Goal: Information Seeking & Learning: Learn about a topic

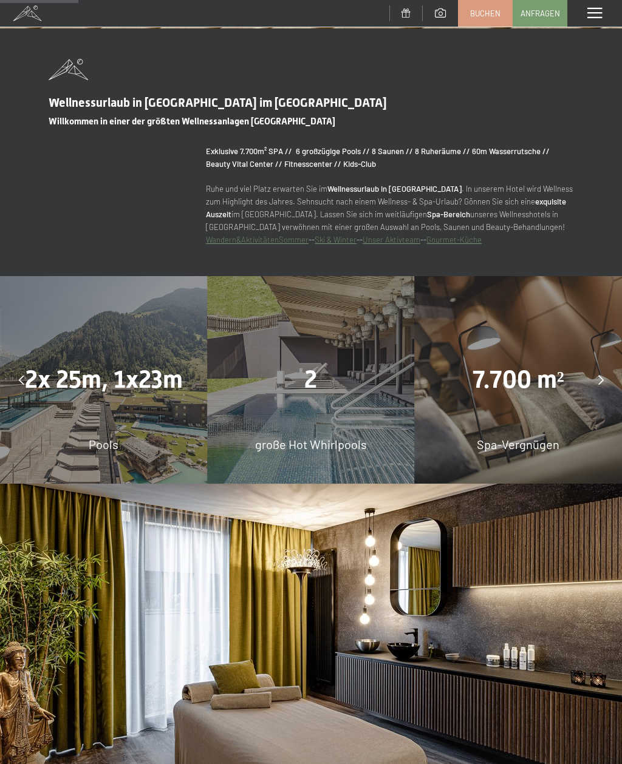
scroll to position [747, 0]
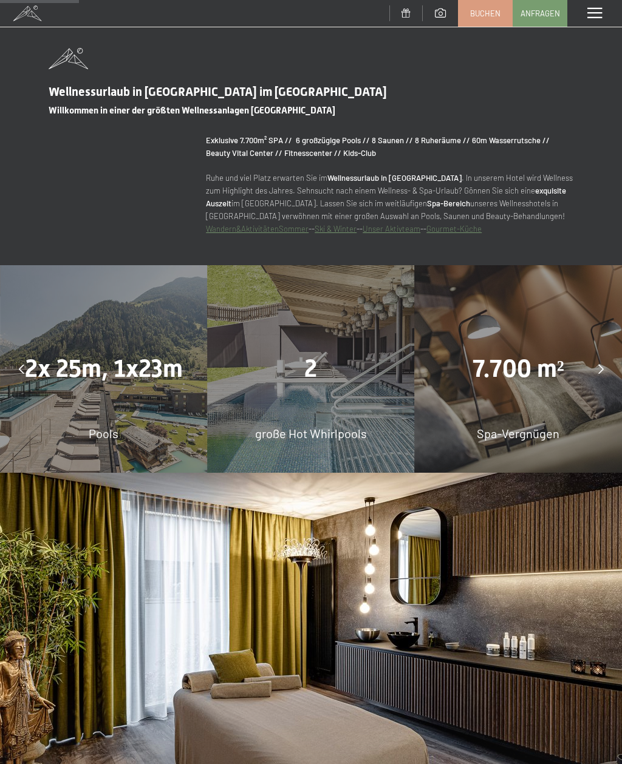
click at [117, 383] on span "2x 25m, 1x23m" at bounding box center [104, 369] width 158 height 29
click at [324, 400] on div "2 große Hot Whirlpools" at bounding box center [310, 368] width 207 height 207
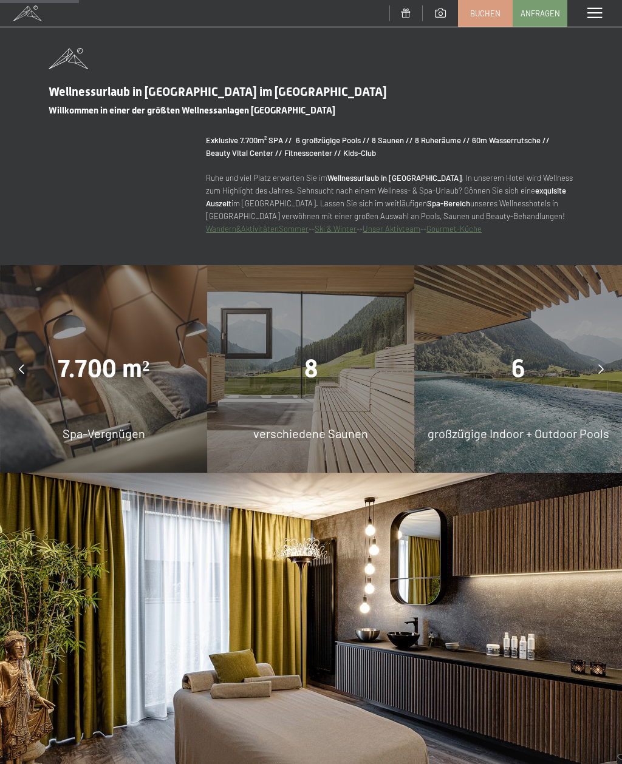
scroll to position [755, 0]
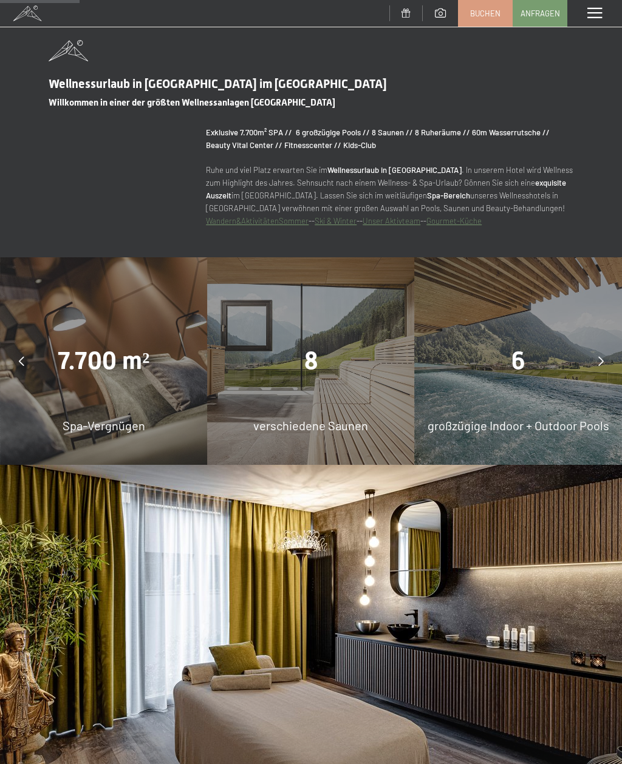
click at [111, 425] on div "7.700 m² Spa-Vergnügen" at bounding box center [103, 360] width 207 height 207
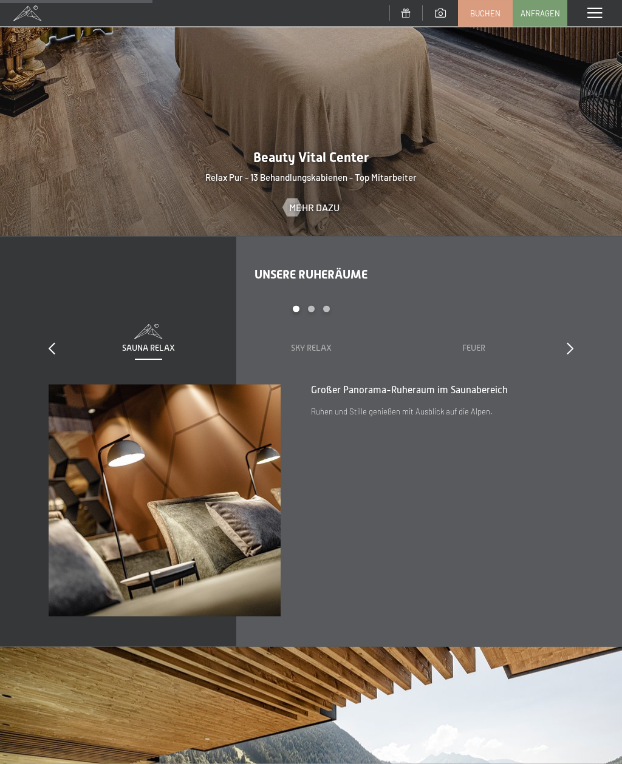
scroll to position [1450, 0]
click at [310, 324] on div "Carousel Pagination" at bounding box center [311, 314] width 488 height 19
click at [569, 357] on div at bounding box center [570, 348] width 7 height 17
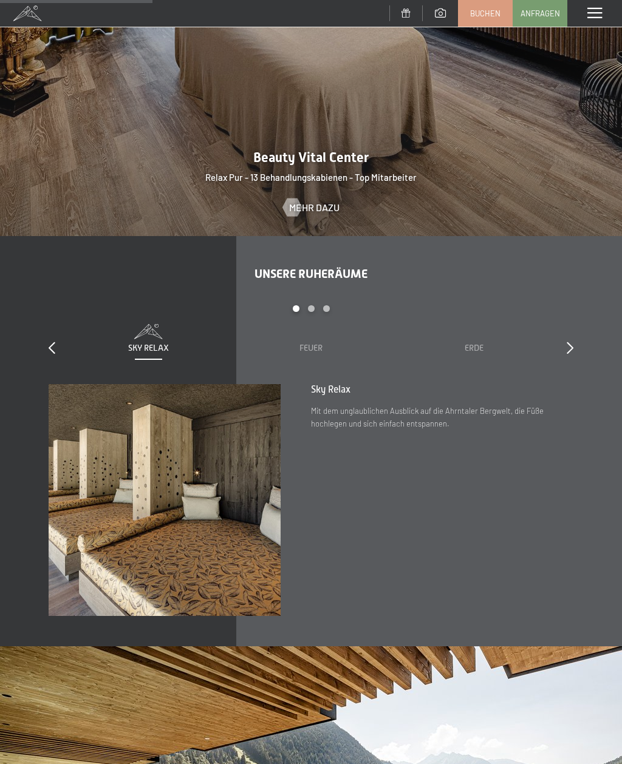
click at [572, 354] on icon at bounding box center [570, 348] width 7 height 12
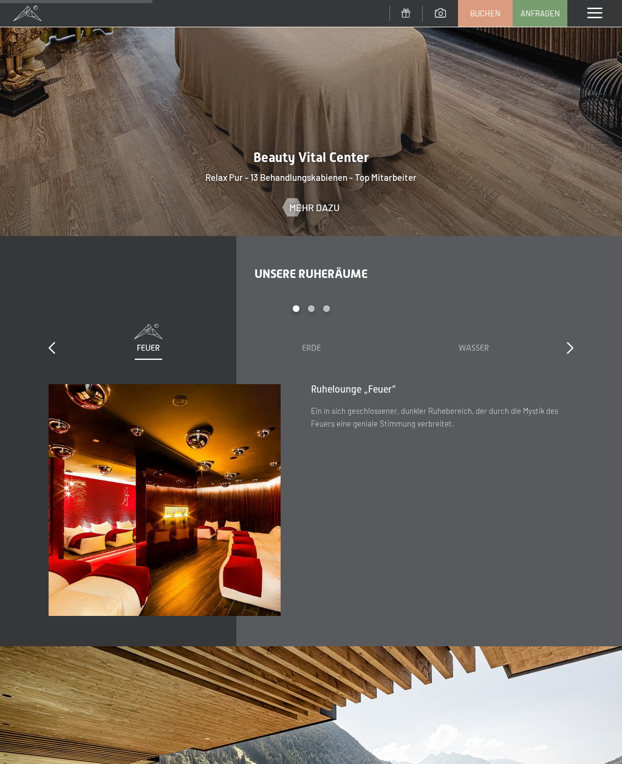
click at [562, 362] on div "slide 3 to 5 of 7 Sauna Relax Sky Relax Feuer Erde Wasser Luft Wolke 7" at bounding box center [311, 345] width 525 height 80
click at [571, 354] on icon at bounding box center [570, 348] width 7 height 12
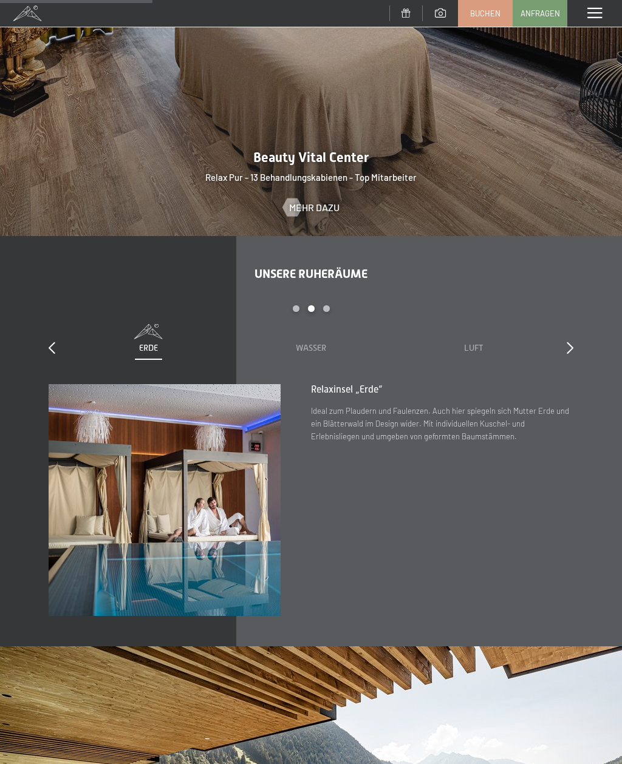
click at [567, 354] on icon at bounding box center [570, 348] width 7 height 12
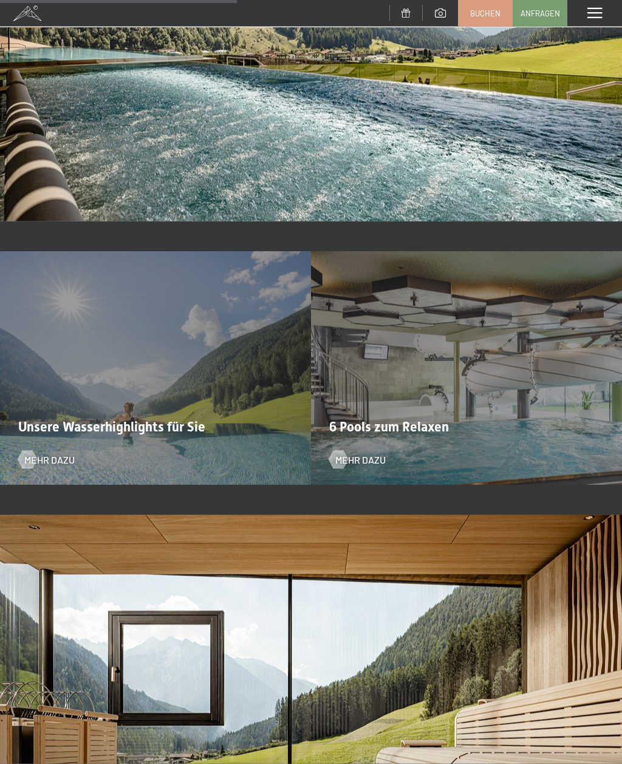
scroll to position [2264, 0]
click at [32, 469] on div at bounding box center [27, 460] width 10 height 18
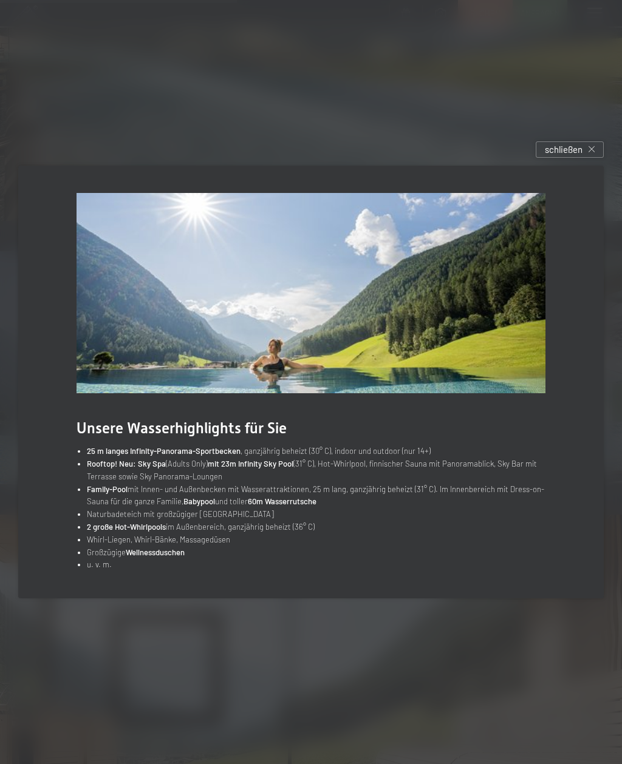
click at [584, 158] on div "schließen" at bounding box center [570, 149] width 68 height 16
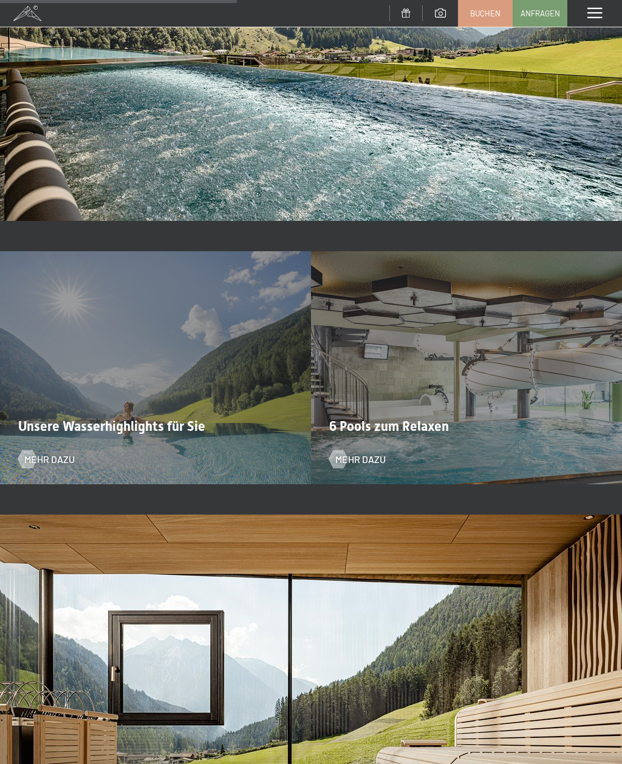
click at [499, 410] on div "6 Pools zum Relaxen Mehr dazu" at bounding box center [466, 367] width 311 height 233
click at [356, 466] on span "Mehr dazu" at bounding box center [360, 459] width 50 height 13
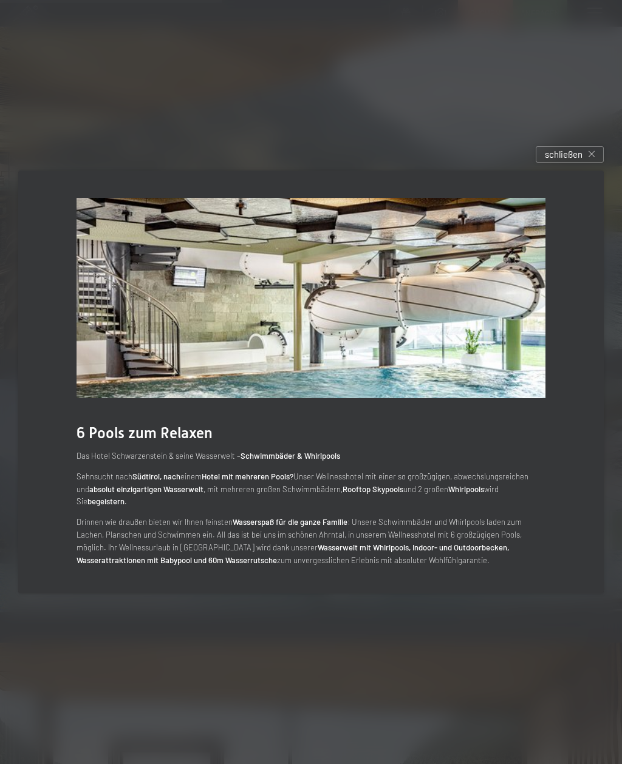
scroll to position [2136, 0]
click at [585, 163] on div "schließen" at bounding box center [570, 154] width 68 height 16
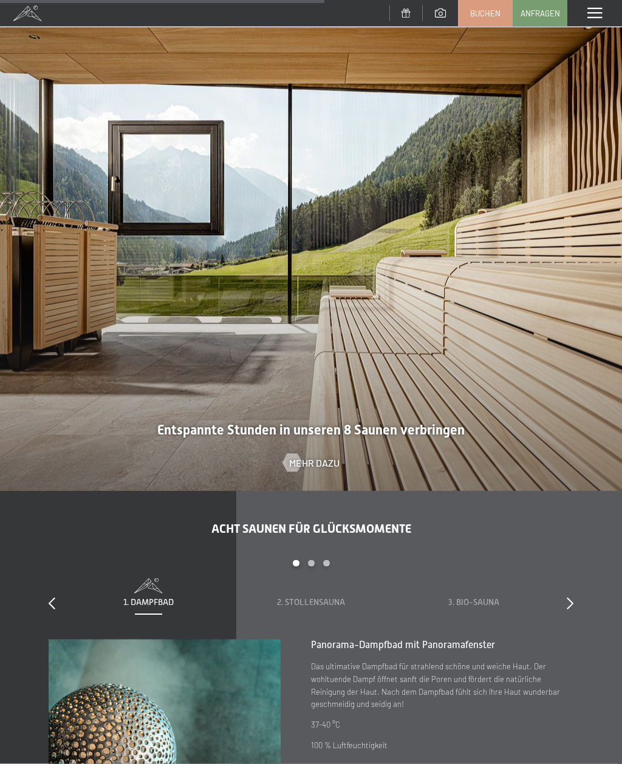
scroll to position [2755, 0]
click at [322, 469] on span "Mehr dazu" at bounding box center [314, 462] width 50 height 13
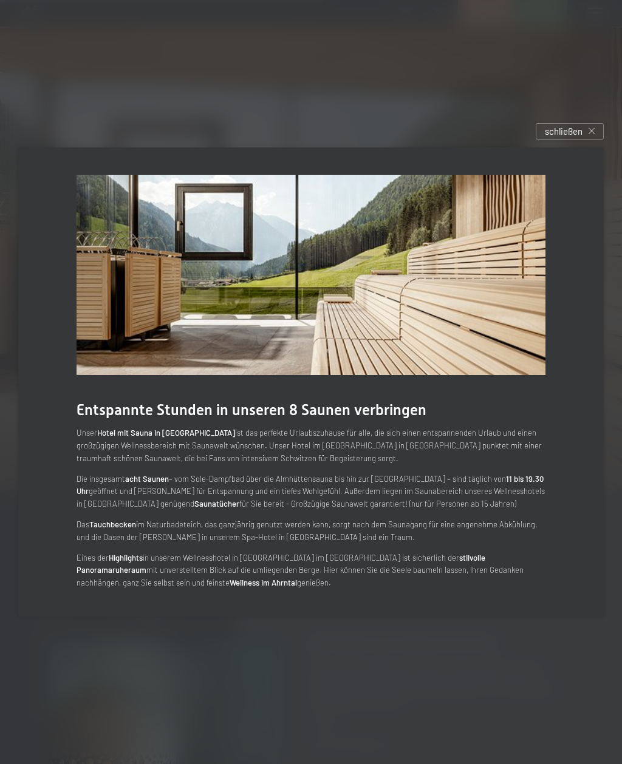
click at [574, 140] on div "schließen" at bounding box center [570, 131] width 68 height 16
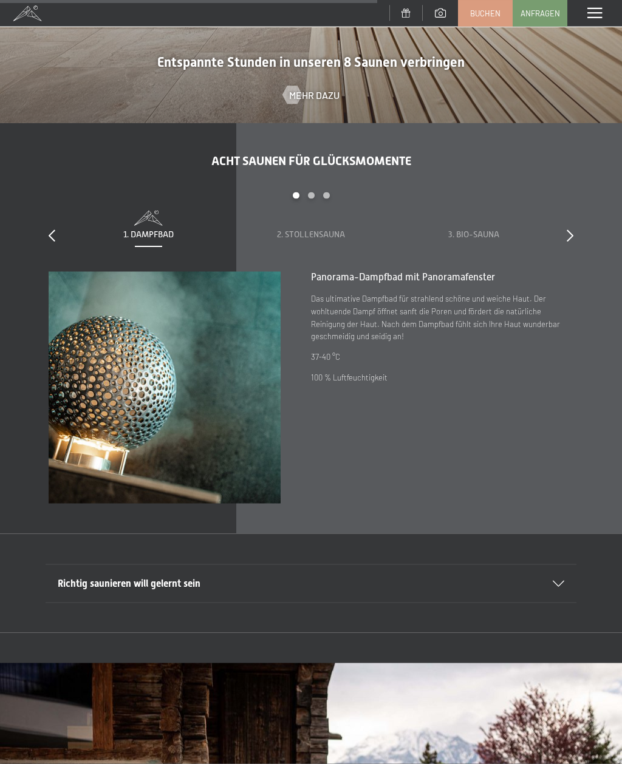
scroll to position [3123, 0]
click at [324, 239] on span "2. Stollensauna" at bounding box center [311, 235] width 68 height 10
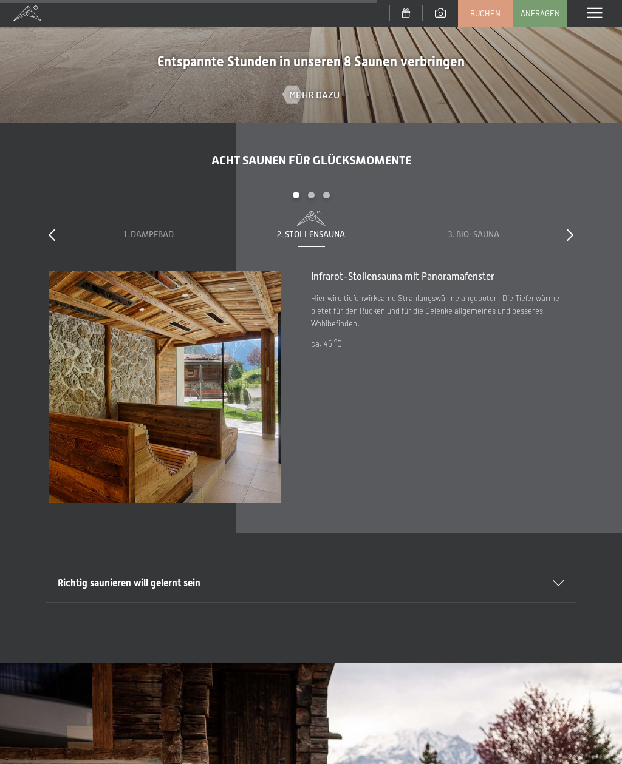
click at [477, 239] on span "3. Bio-Sauna" at bounding box center [473, 235] width 51 height 10
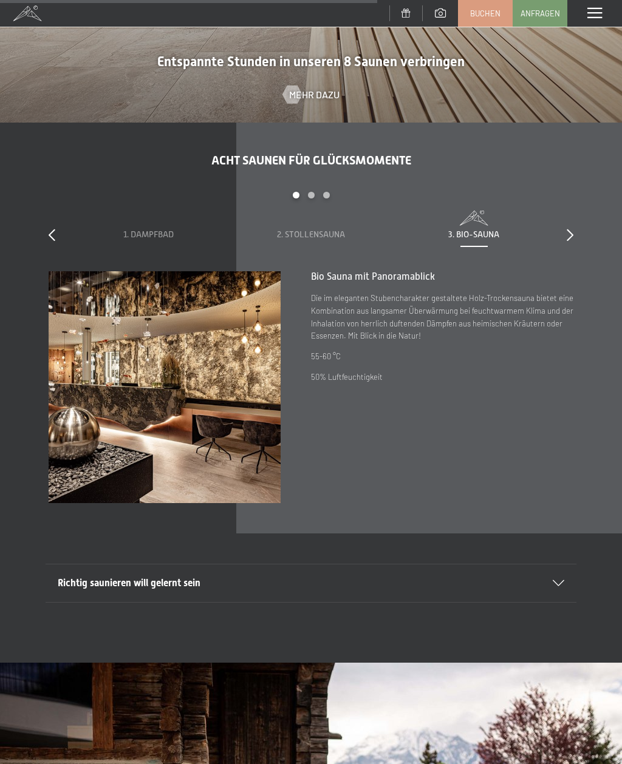
click at [326, 239] on span "2. Stollensauna" at bounding box center [311, 235] width 68 height 10
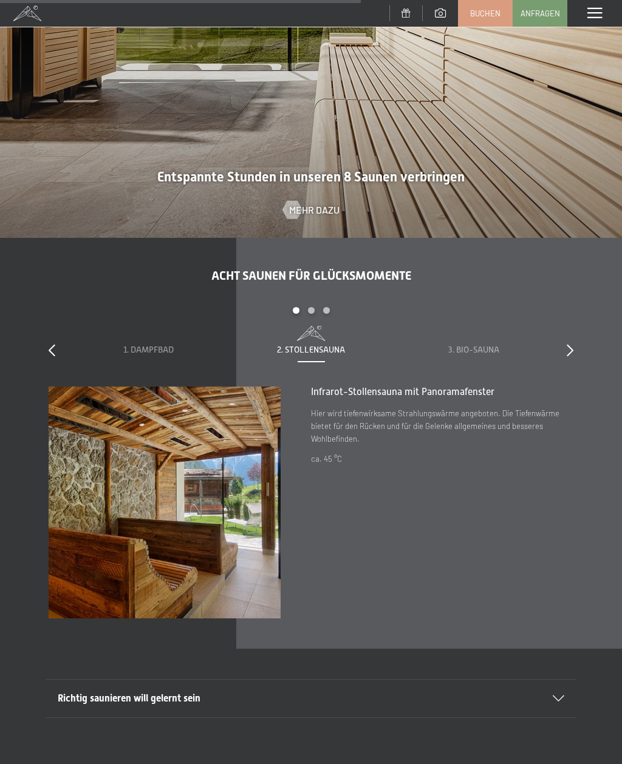
scroll to position [3012, 0]
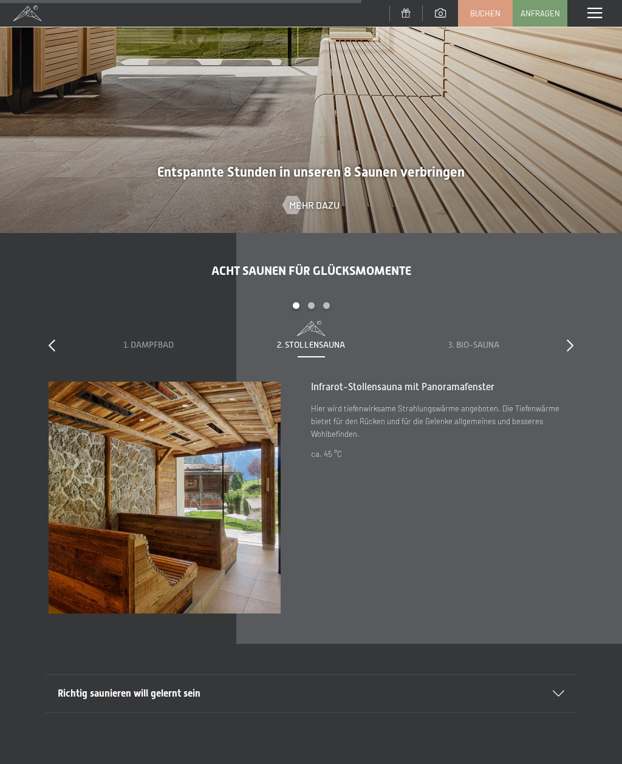
click at [567, 352] on icon at bounding box center [570, 345] width 7 height 12
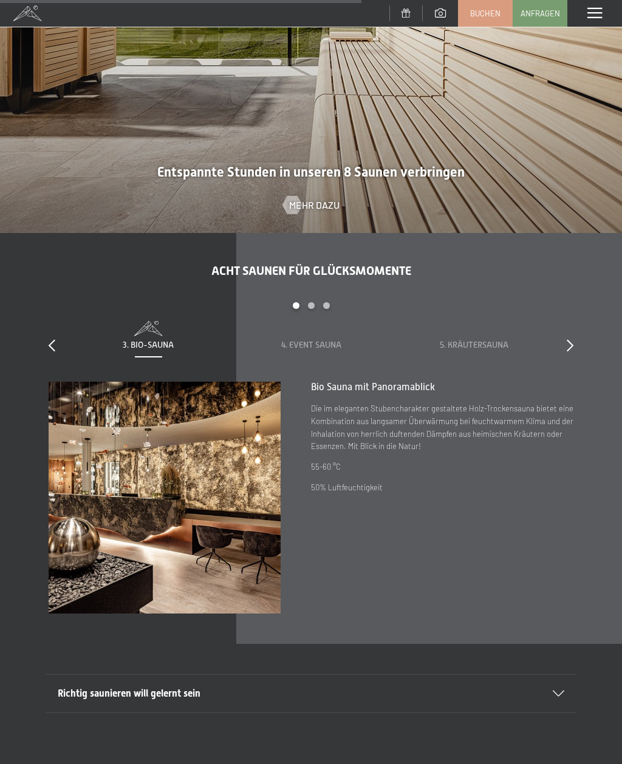
click at [570, 352] on icon at bounding box center [570, 345] width 7 height 12
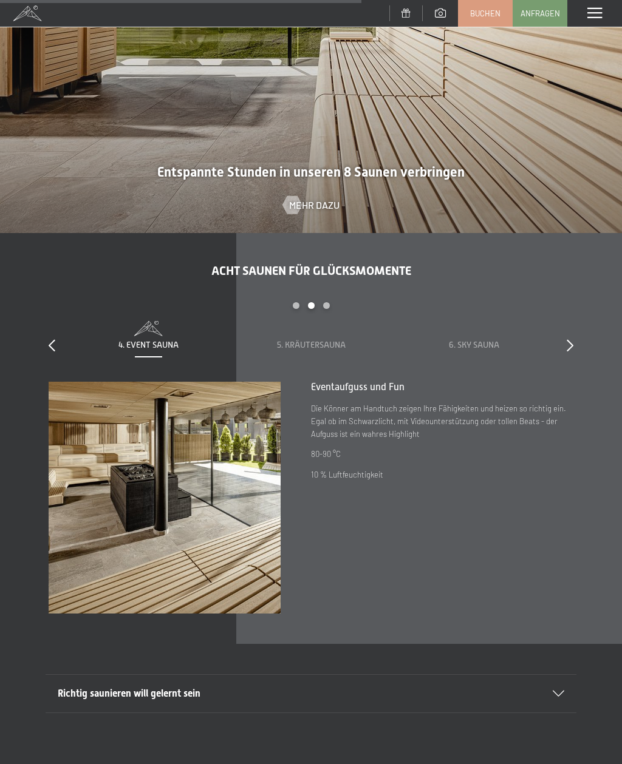
click at [482, 350] on span "6. Sky Sauna" at bounding box center [474, 345] width 50 height 10
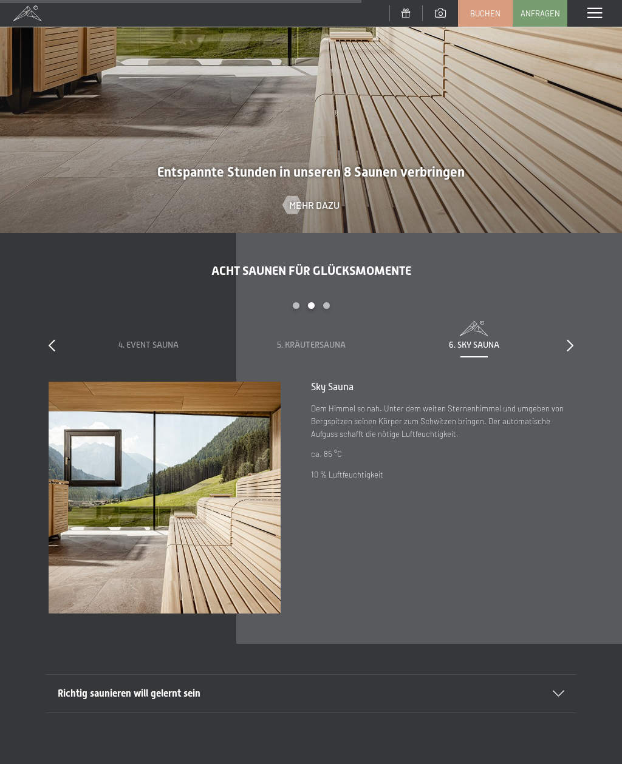
click at [567, 352] on icon at bounding box center [570, 345] width 7 height 12
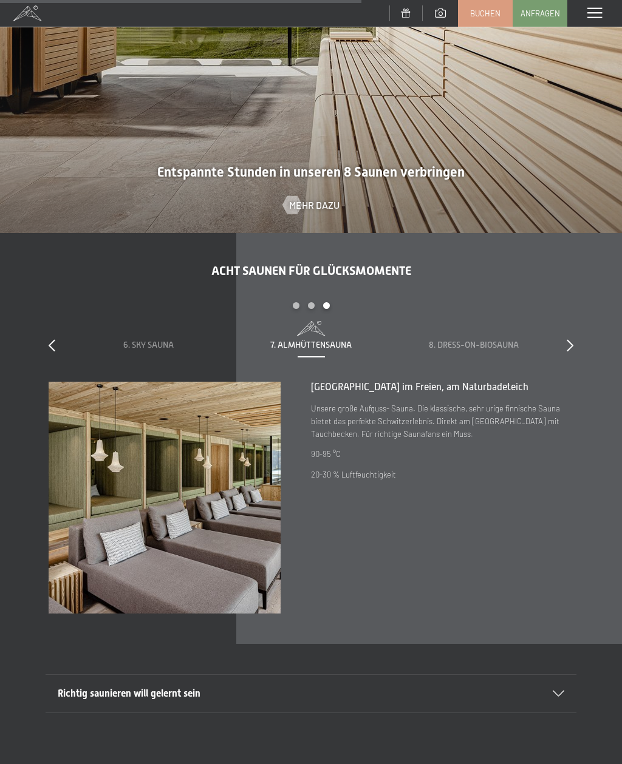
click at [572, 352] on icon at bounding box center [570, 345] width 7 height 12
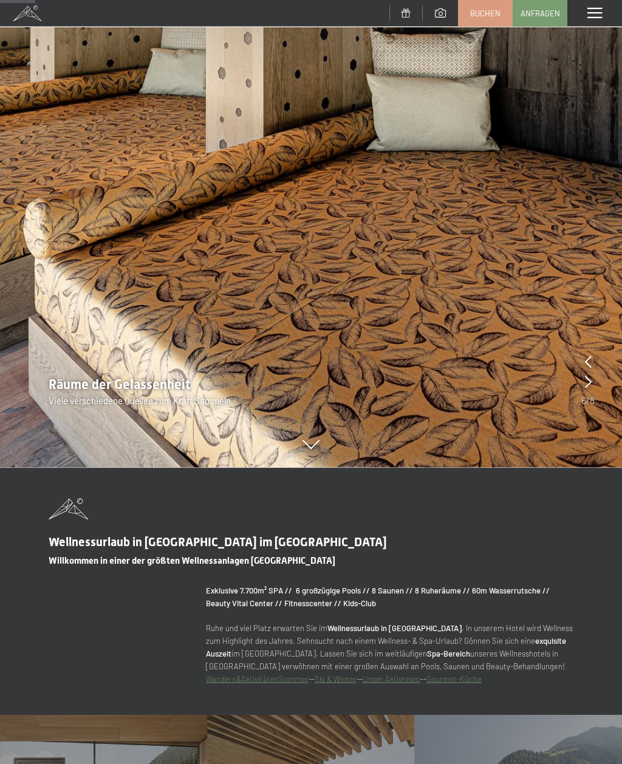
scroll to position [0, 0]
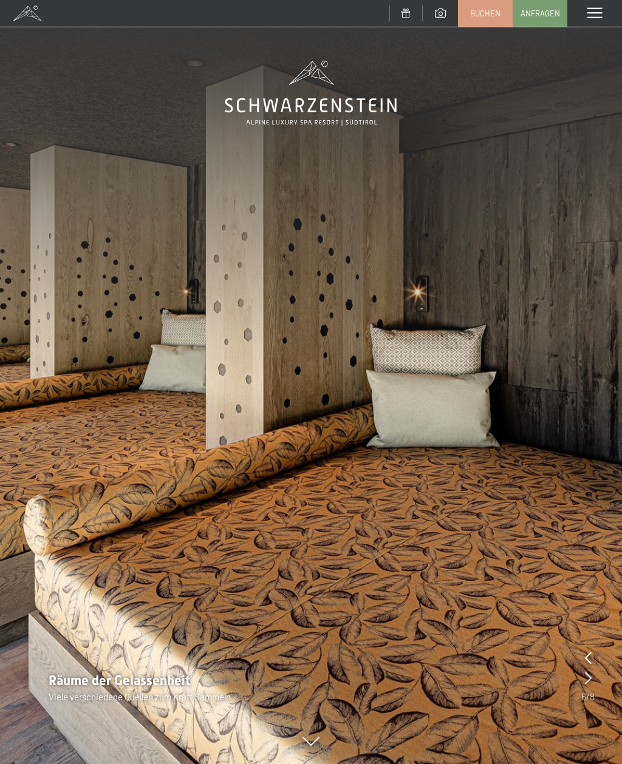
click at [591, 16] on span at bounding box center [594, 13] width 15 height 11
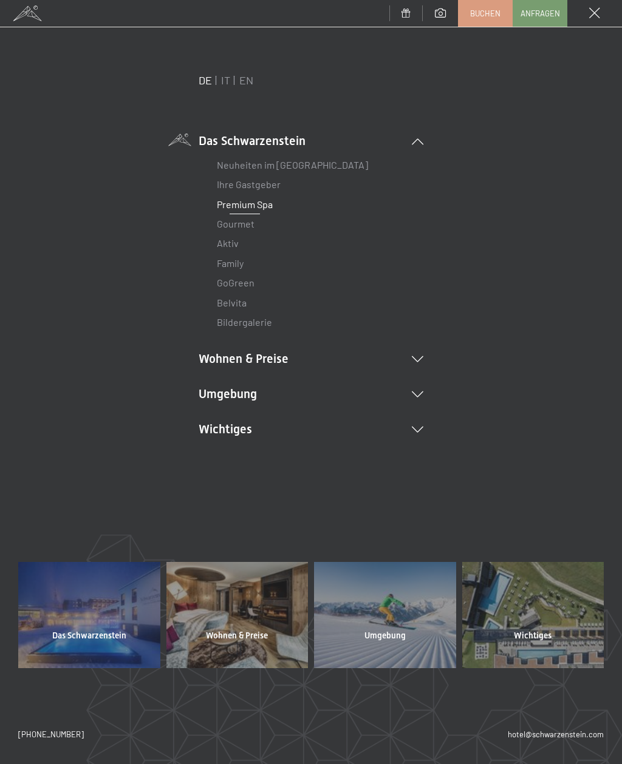
click at [247, 225] on link "Gourmet" at bounding box center [236, 224] width 38 height 12
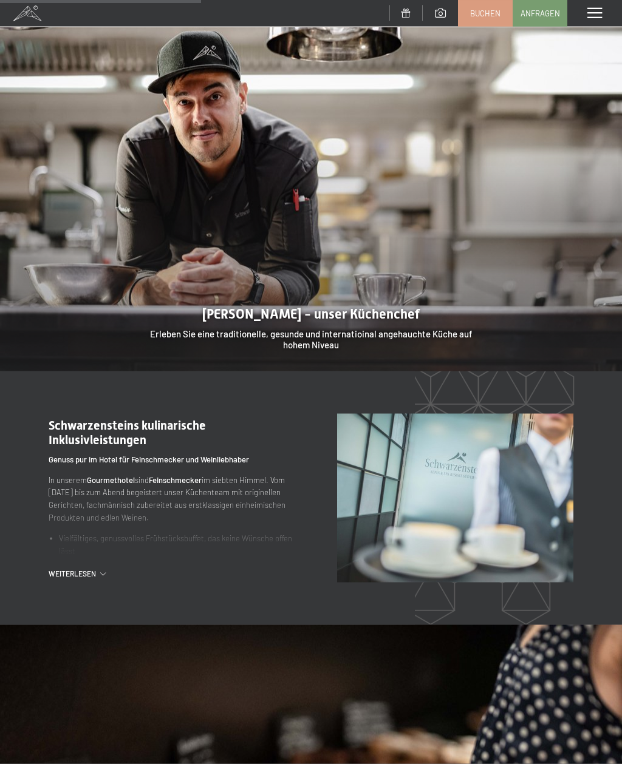
scroll to position [1154, 0]
click at [99, 568] on span "Weiterlesen" at bounding box center [75, 573] width 52 height 10
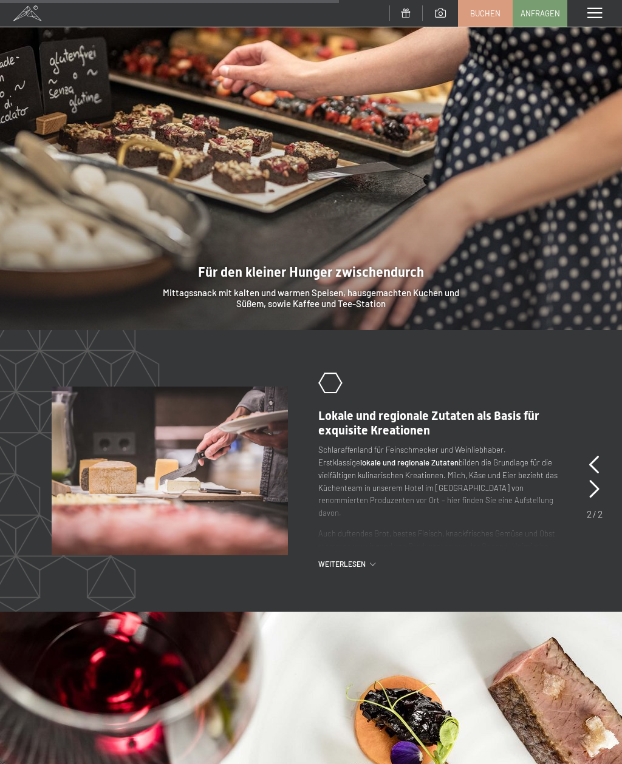
scroll to position [1978, 0]
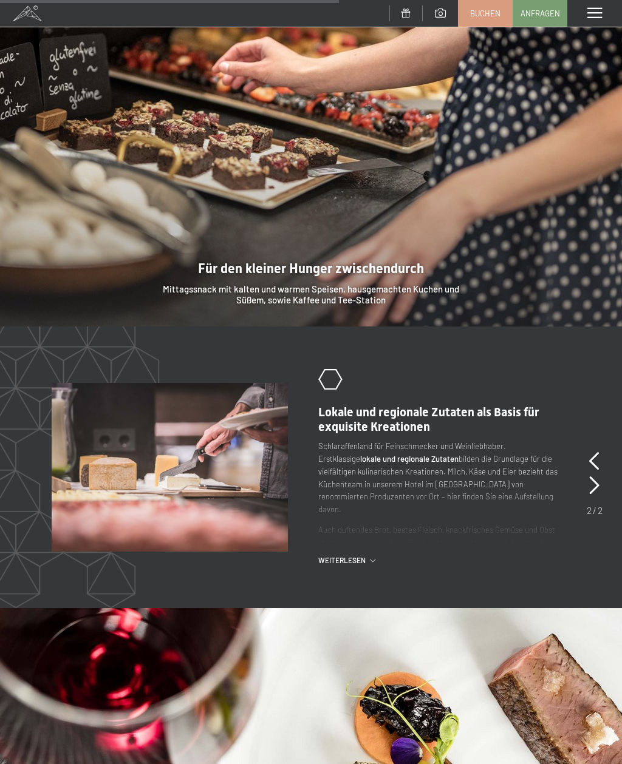
click at [594, 477] on icon at bounding box center [594, 486] width 10 height 18
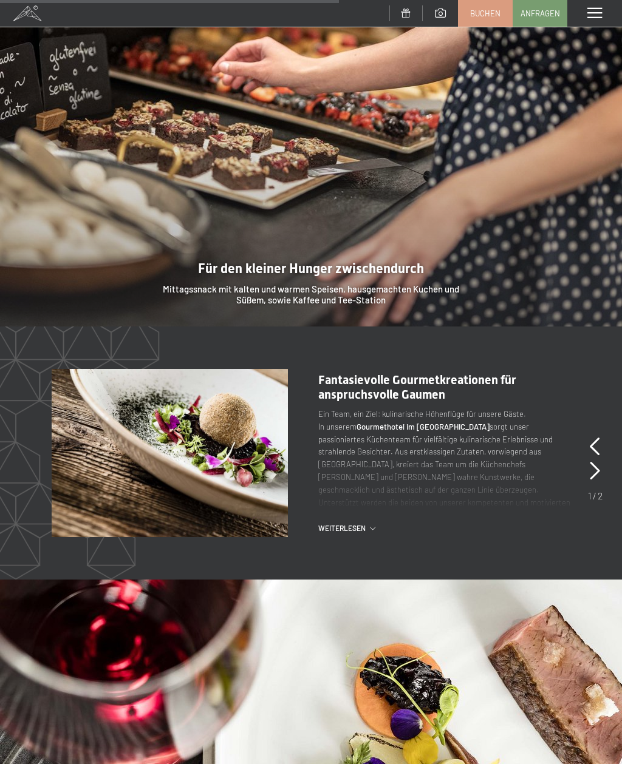
click at [372, 523] on div "Weiterlesen" at bounding box center [445, 528] width 255 height 10
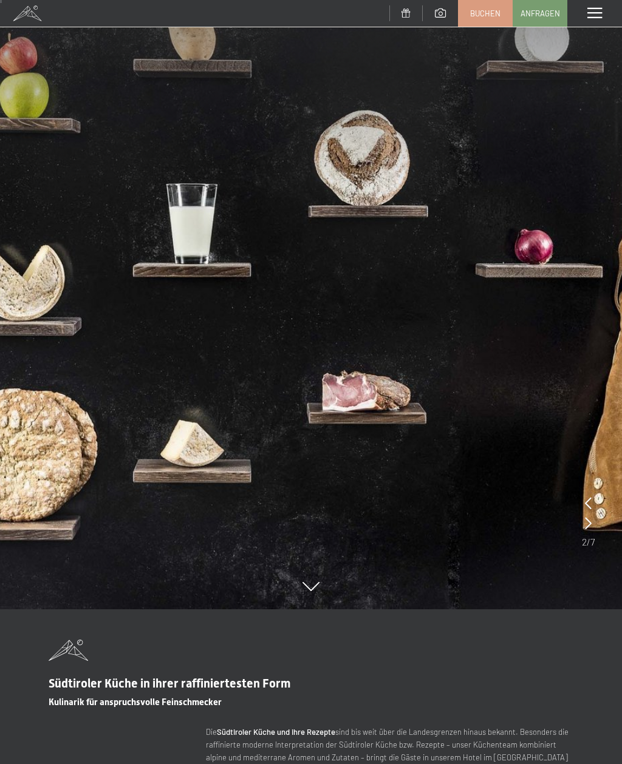
scroll to position [0, 0]
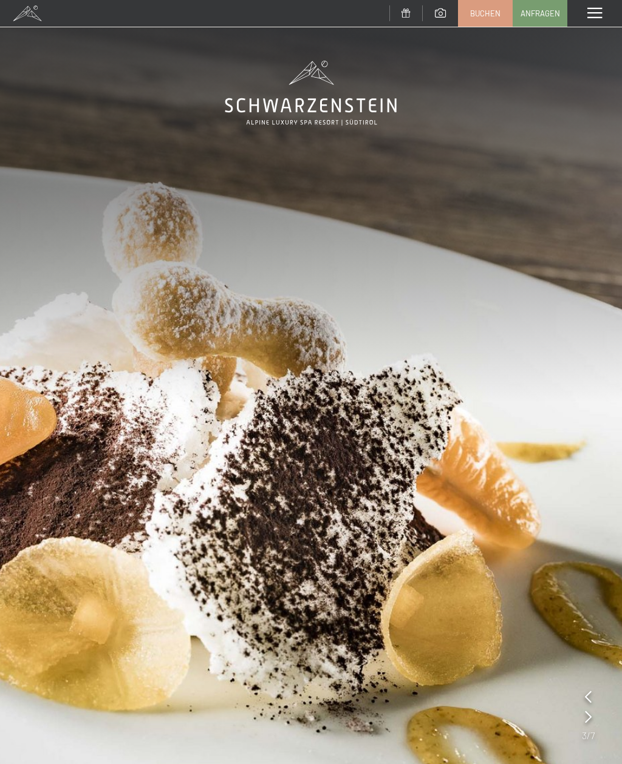
click at [591, 14] on span at bounding box center [594, 13] width 15 height 11
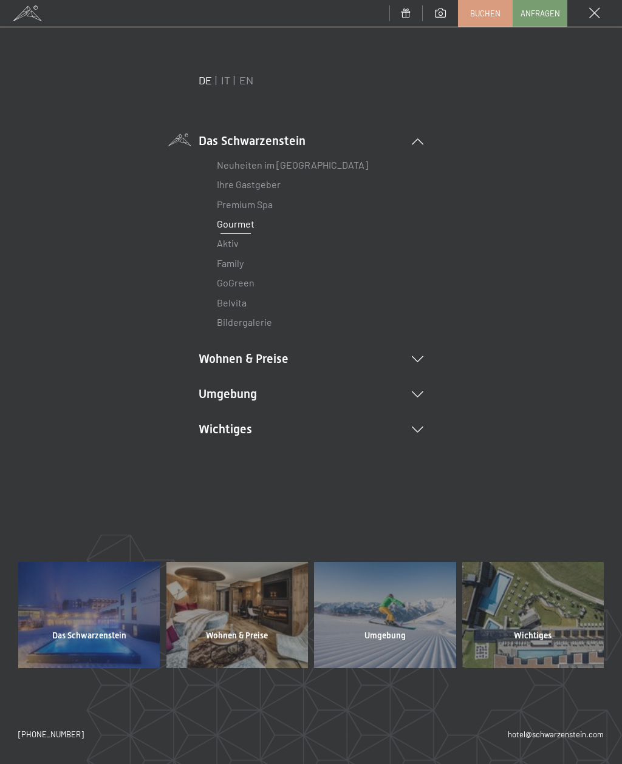
click at [234, 301] on link "Belvita" at bounding box center [232, 303] width 30 height 12
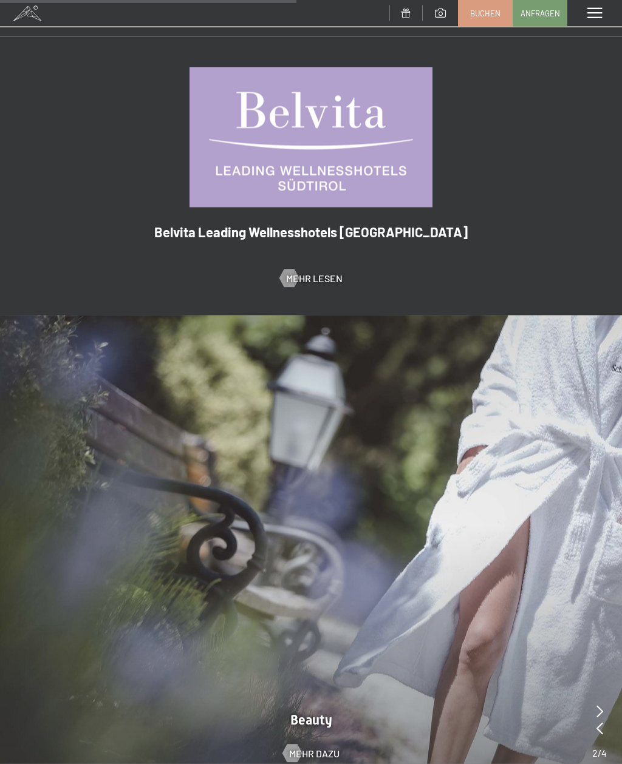
scroll to position [680, 0]
click at [318, 271] on span "Mehr Lesen" at bounding box center [314, 277] width 56 height 13
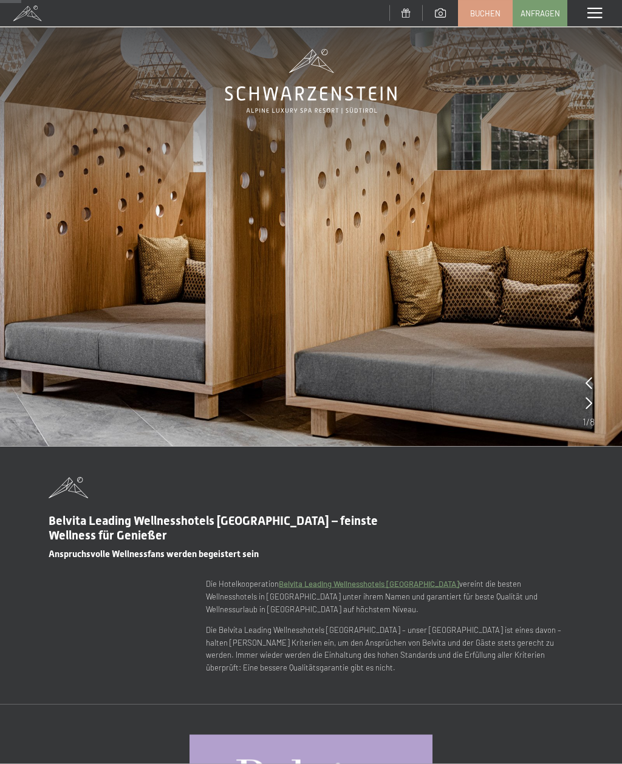
scroll to position [0, 0]
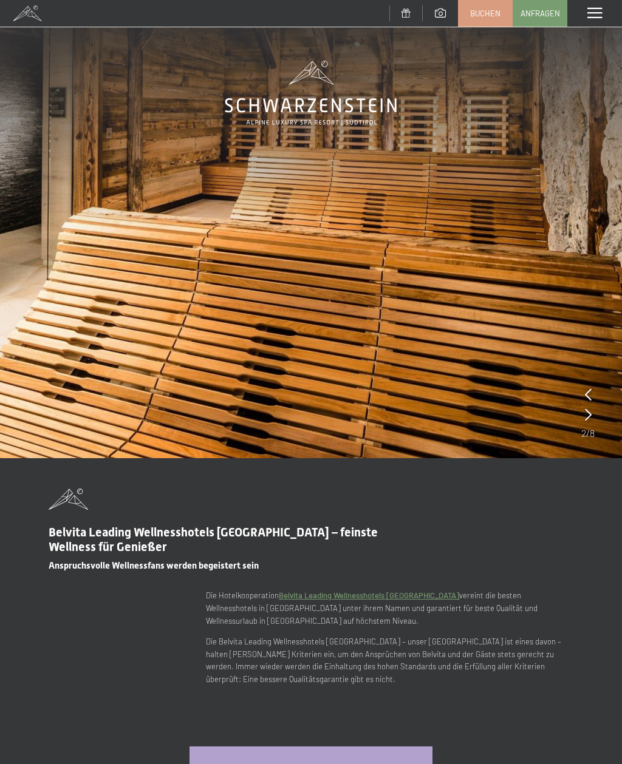
click at [596, 15] on span at bounding box center [594, 13] width 15 height 11
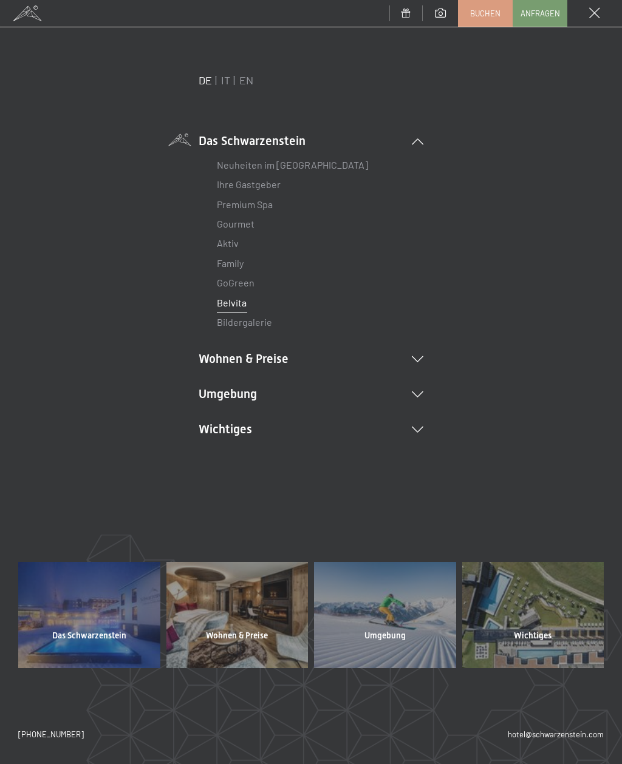
click at [316, 164] on link "Neuheiten im [GEOGRAPHIC_DATA]" at bounding box center [292, 165] width 151 height 12
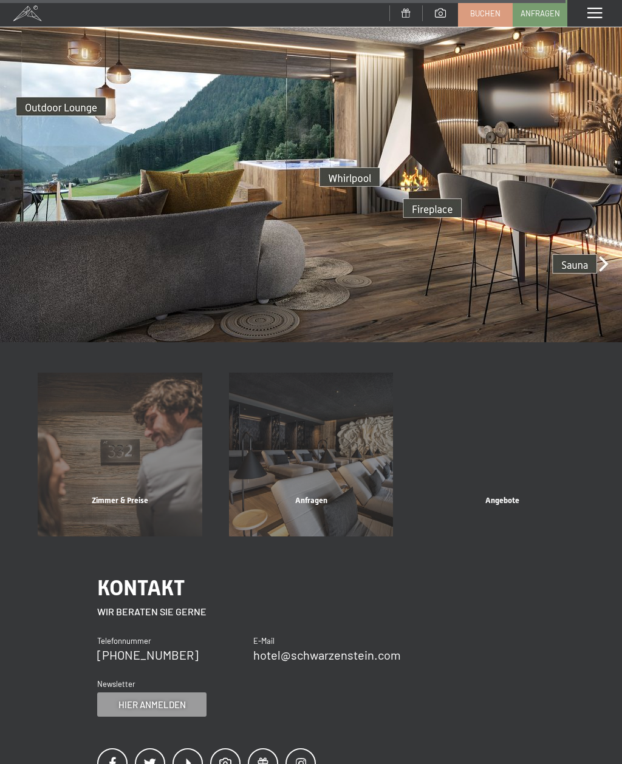
scroll to position [2668, 0]
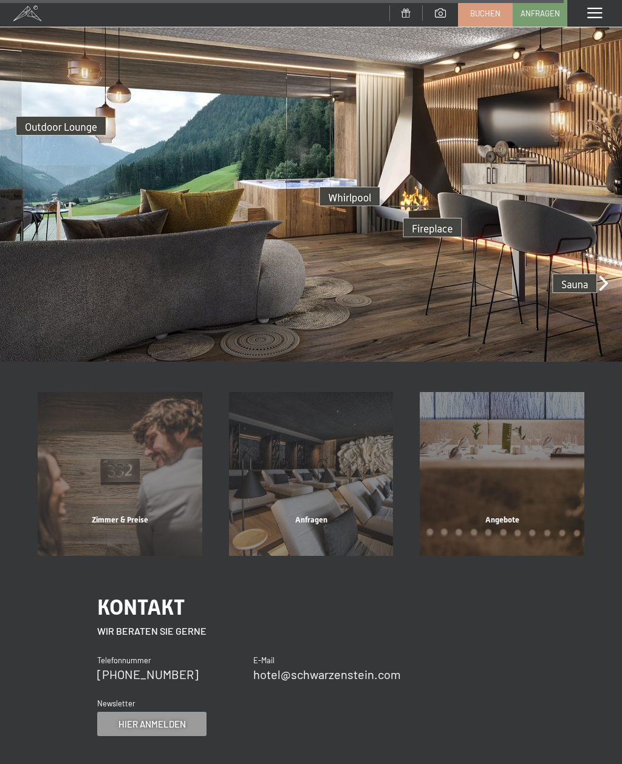
click at [129, 515] on div "Zimmer & Preise" at bounding box center [119, 535] width 191 height 41
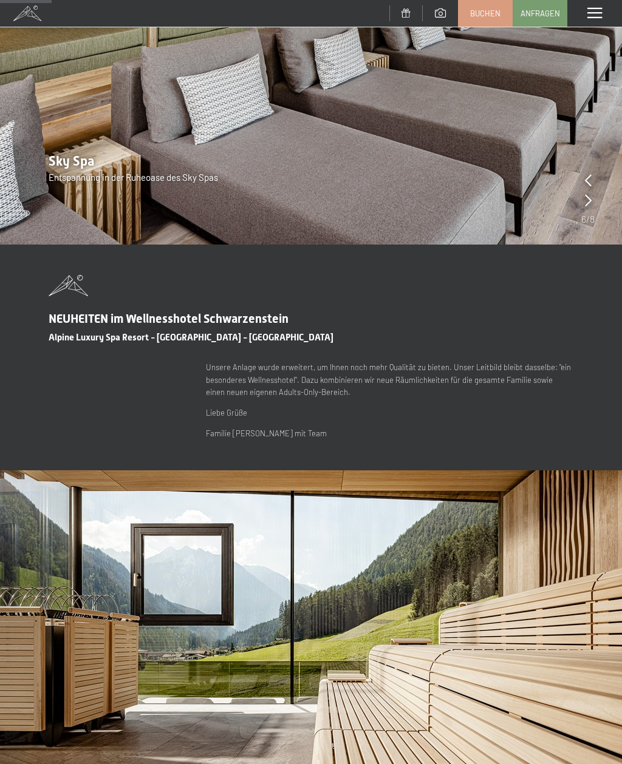
scroll to position [224, 0]
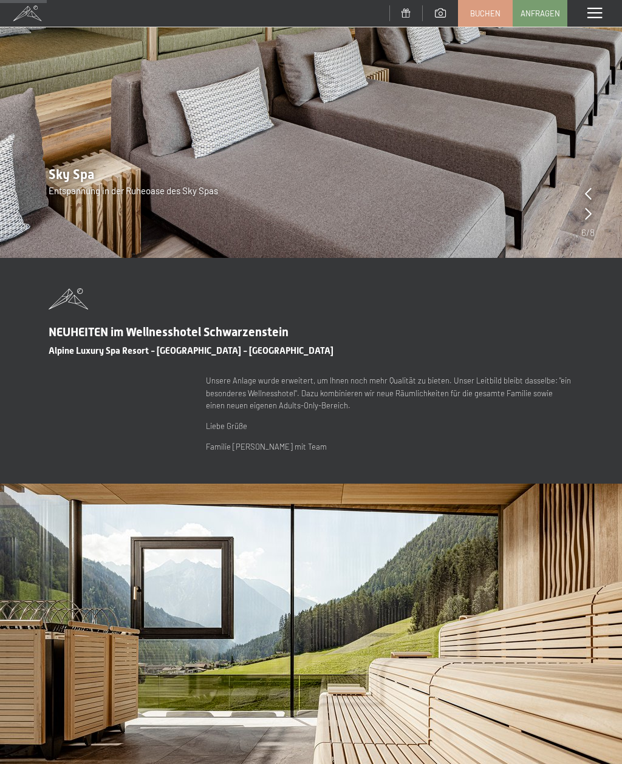
click at [595, 12] on span at bounding box center [594, 13] width 15 height 11
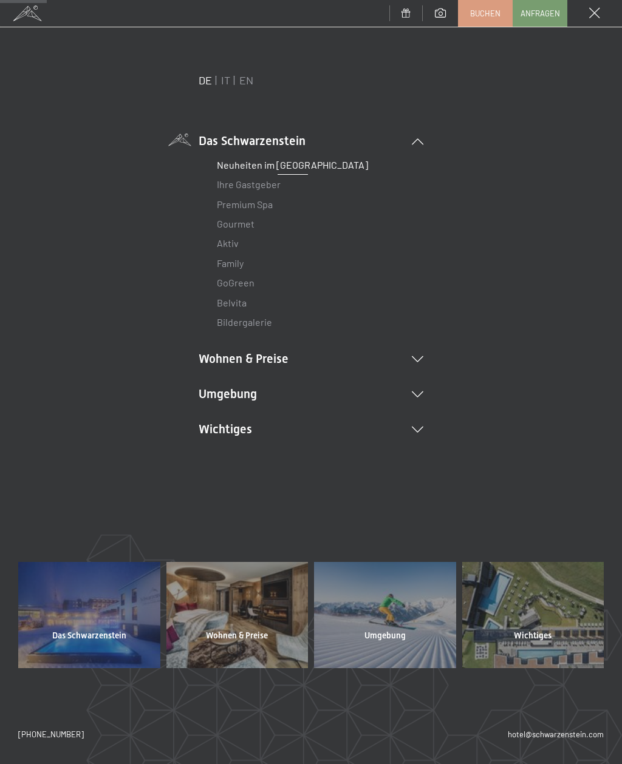
click at [304, 313] on li "Bildergalerie" at bounding box center [311, 322] width 188 height 19
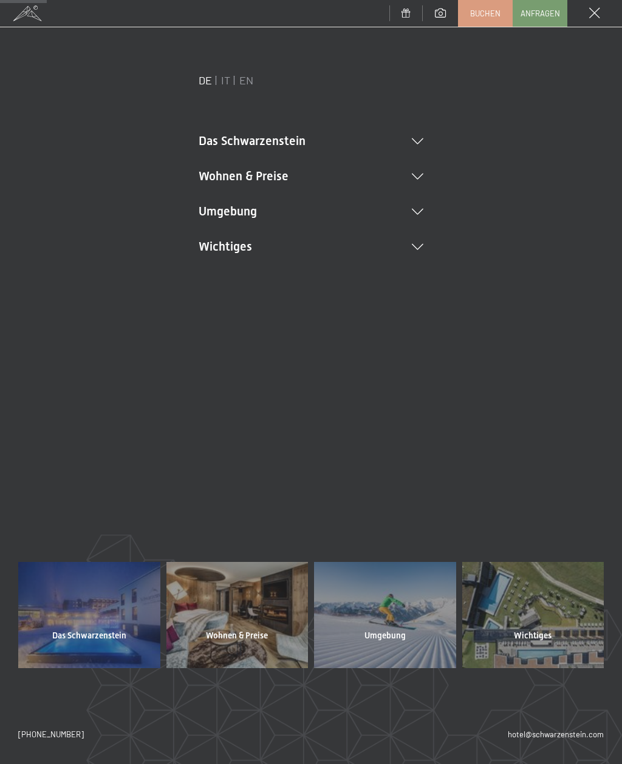
click at [410, 179] on li "Wohnen & Preise Inklusivleistungen Zimmer & Preise Liste Angebote Liste Familie…" at bounding box center [311, 176] width 225 height 17
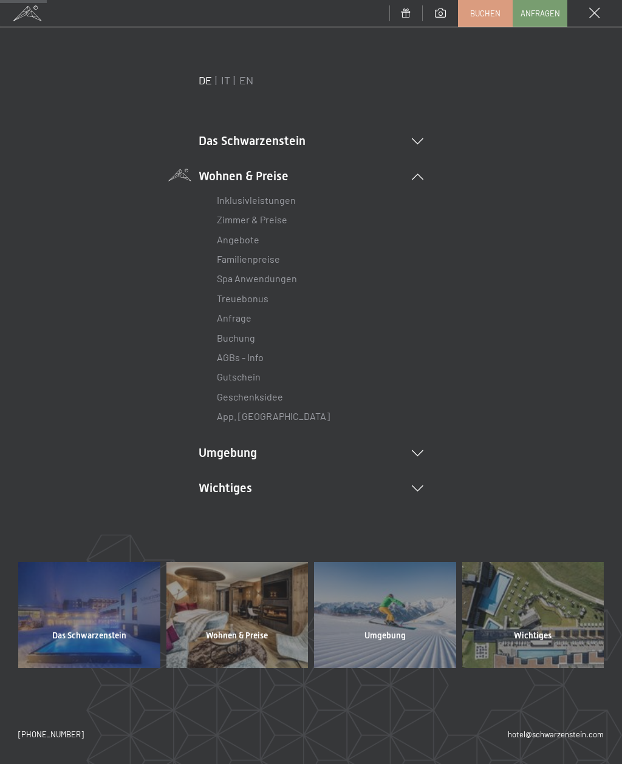
click at [271, 222] on link "Zimmer & Preise" at bounding box center [252, 220] width 70 height 12
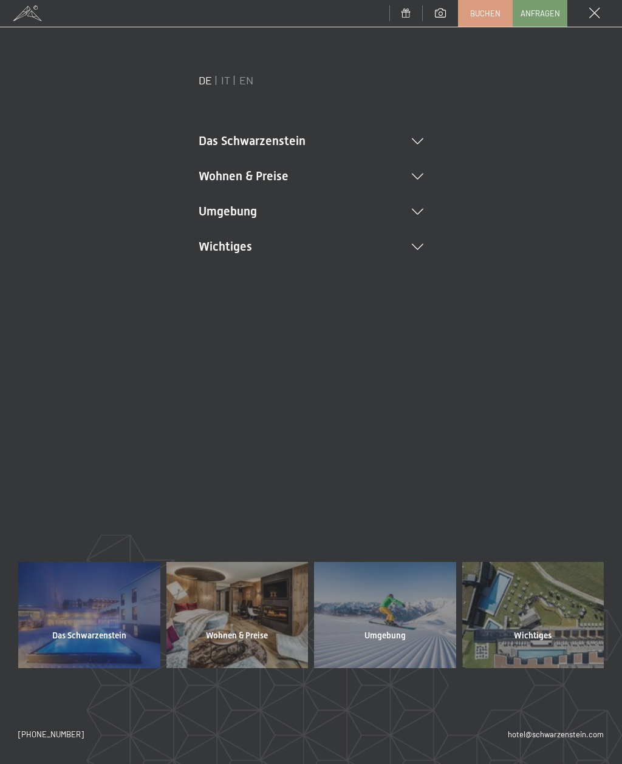
scroll to position [0, 0]
click at [414, 247] on icon at bounding box center [418, 247] width 12 height 6
click at [254, 271] on link "Lage & Anreise" at bounding box center [249, 271] width 65 height 12
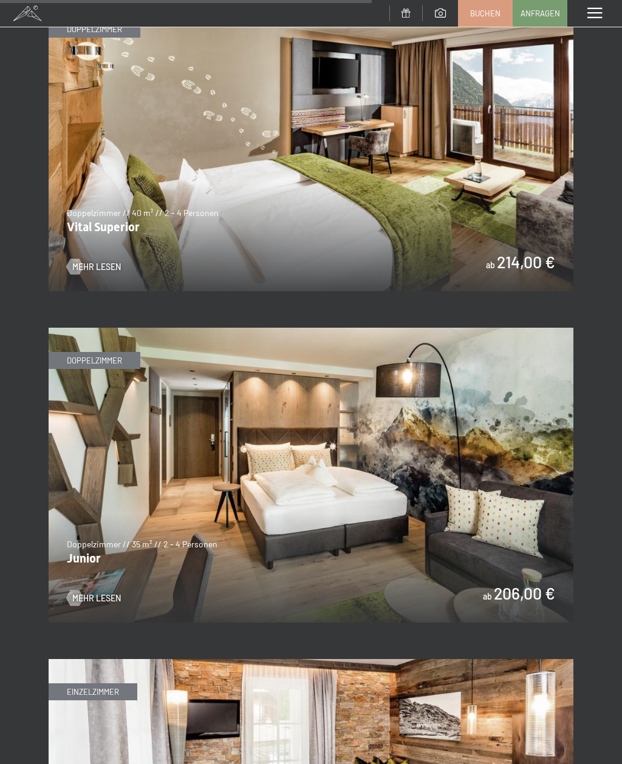
scroll to position [3213, 0]
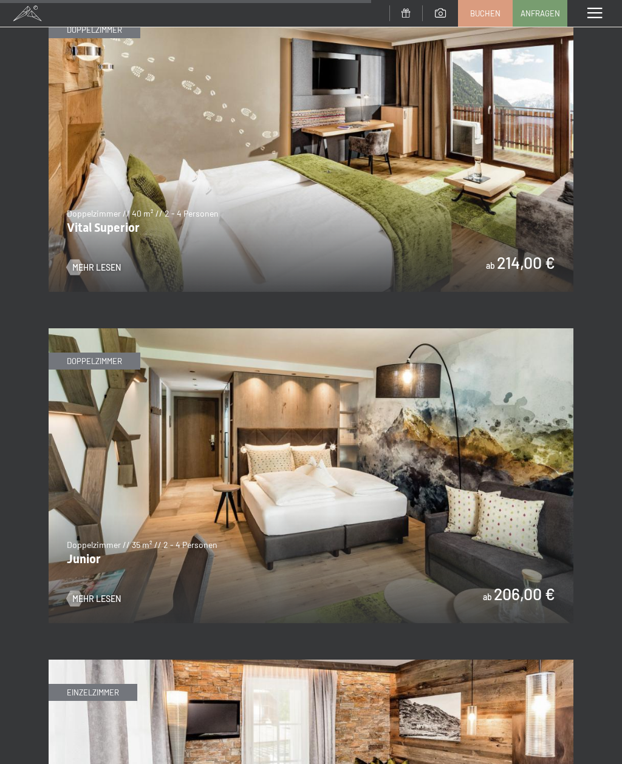
click at [511, 486] on img at bounding box center [311, 475] width 525 height 295
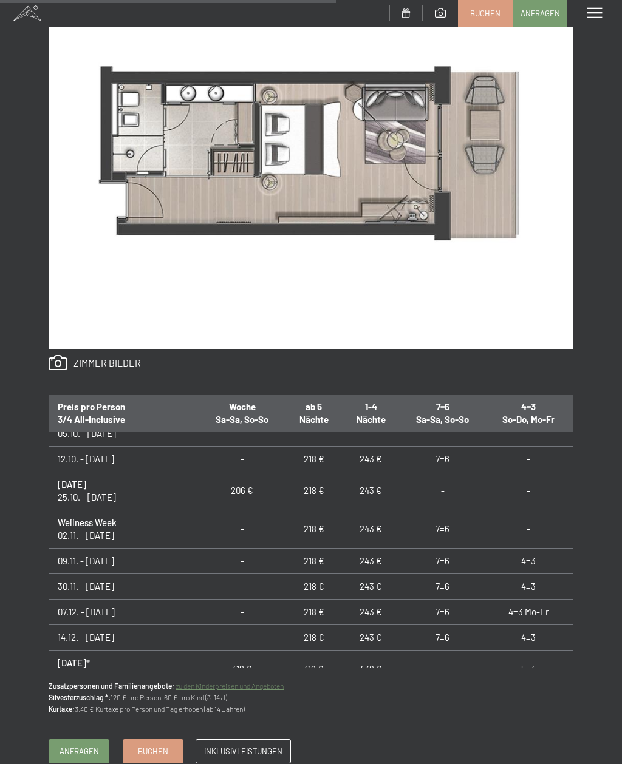
scroll to position [128, 0]
click at [457, 717] on div "Anfragen Buchen Doppelzimmer // 35 m² // 2 - 4 Personen Junior ab 206,00 € Auss…" at bounding box center [311, 239] width 622 height 1098
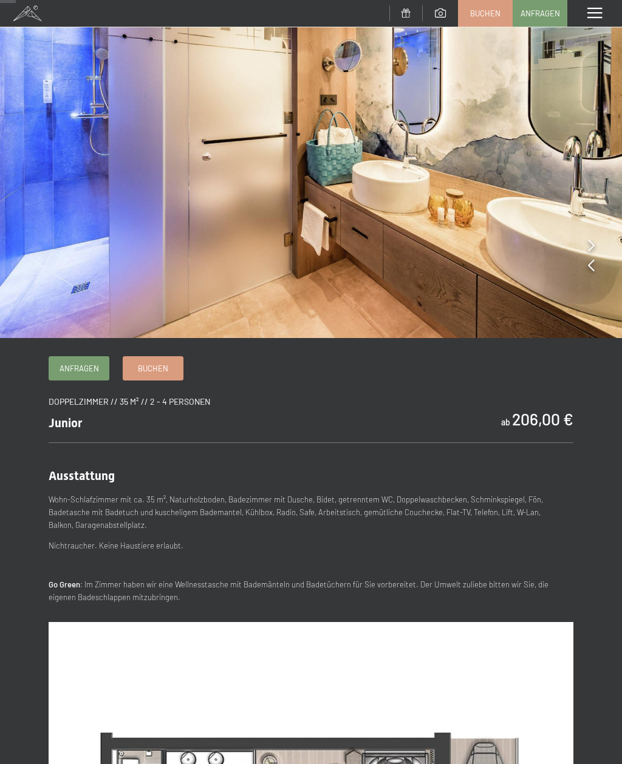
scroll to position [0, 0]
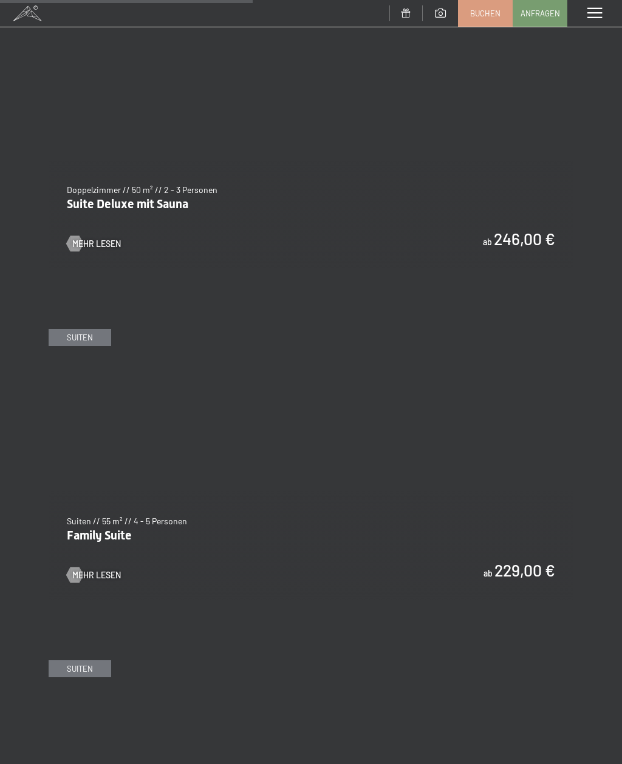
scroll to position [2197, 0]
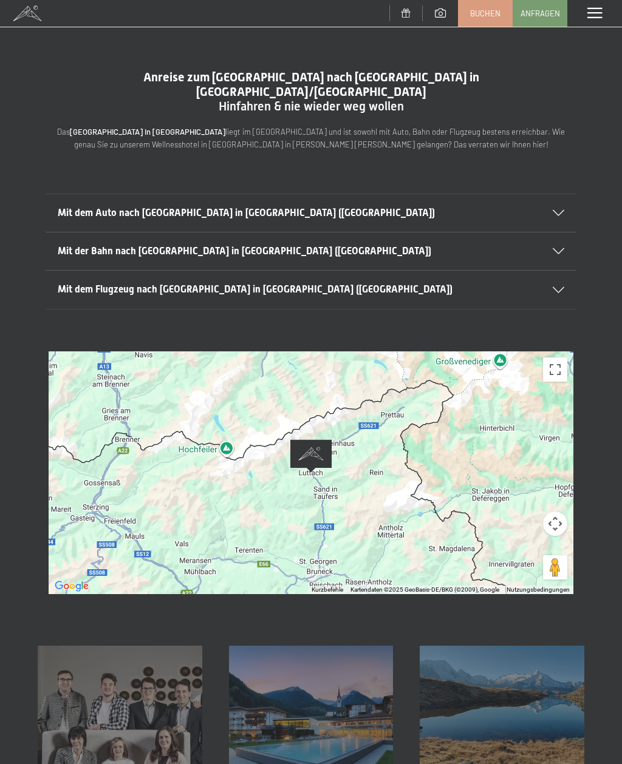
click at [560, 202] on div "Mit dem Auto nach [GEOGRAPHIC_DATA] in [GEOGRAPHIC_DATA] ([GEOGRAPHIC_DATA])" at bounding box center [311, 213] width 506 height 38
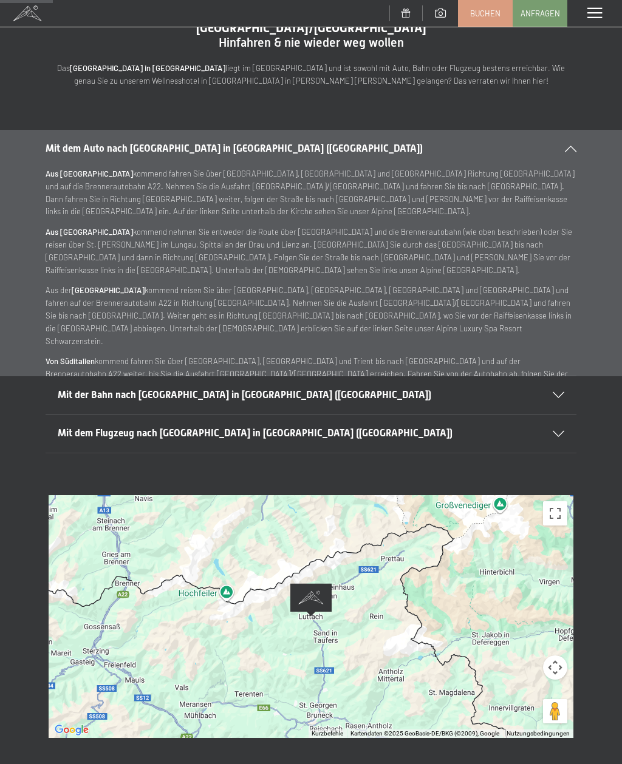
scroll to position [63, 0]
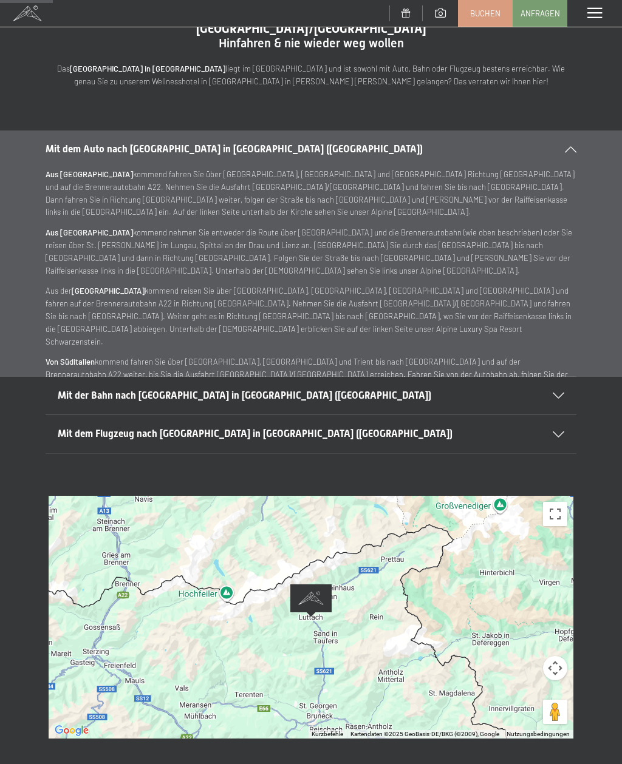
click at [550, 393] on div at bounding box center [550, 396] width 27 height 6
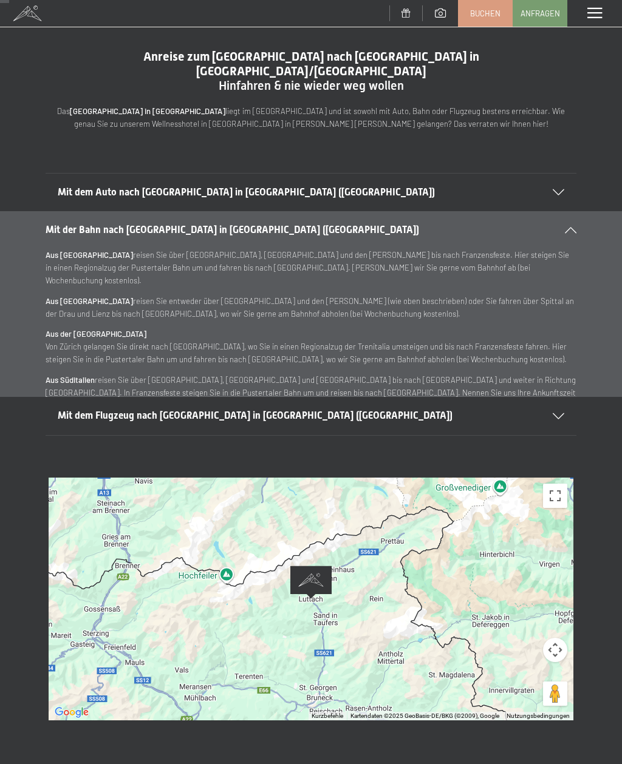
scroll to position [0, 0]
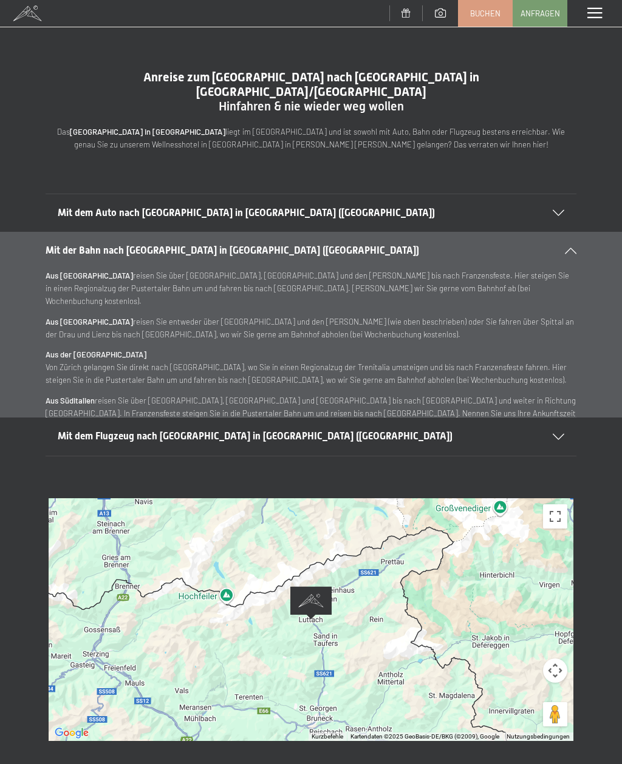
click at [597, 9] on span at bounding box center [594, 13] width 15 height 11
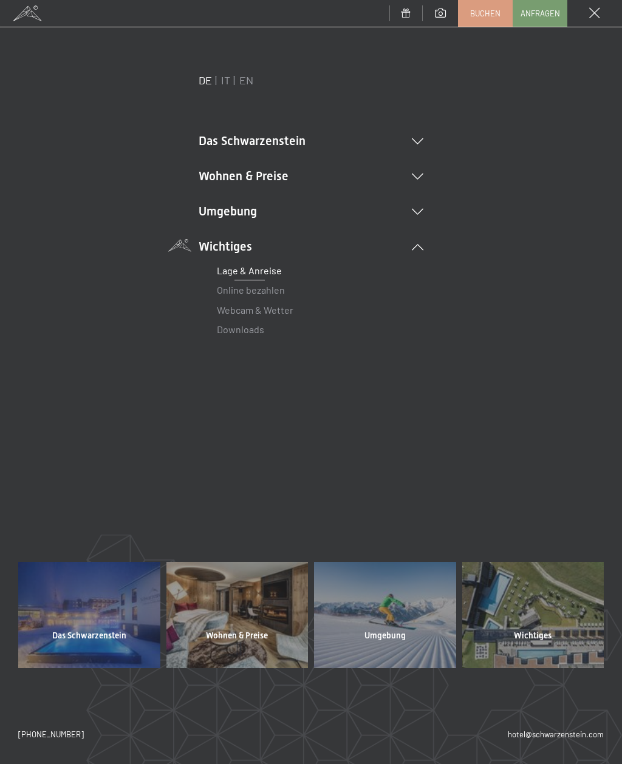
click at [412, 216] on li "Umgebung Das Ahrntal Ski & Winter Skifahren Skischule Wandern & [PERSON_NAME] W…" at bounding box center [311, 211] width 225 height 17
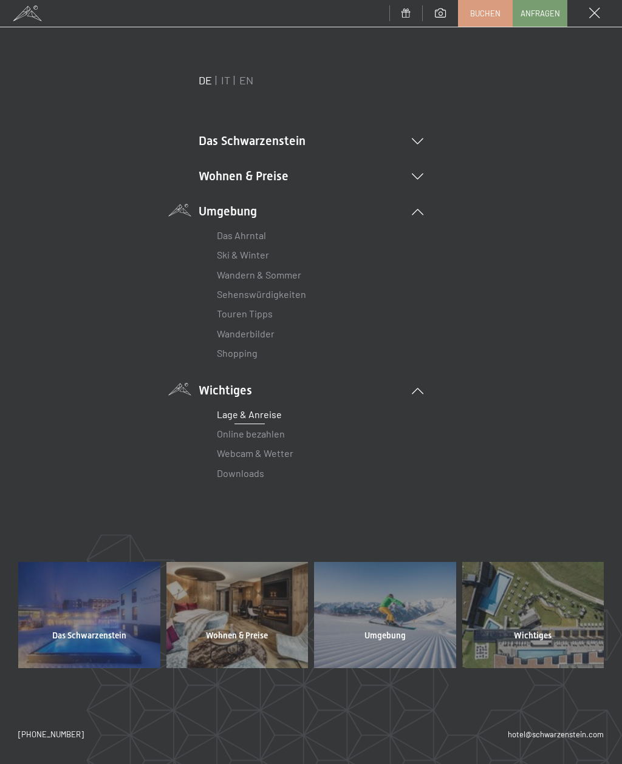
click at [253, 237] on link "Das Ahrntal" at bounding box center [241, 236] width 49 height 12
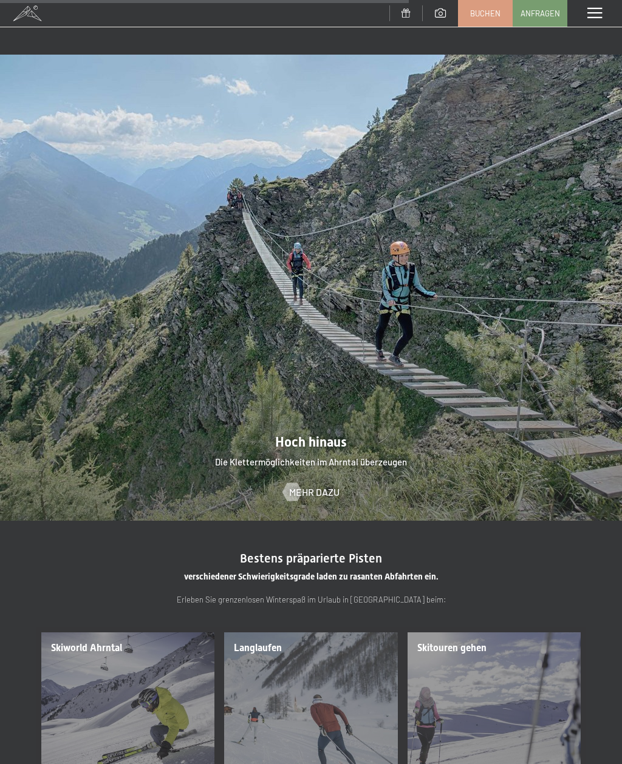
scroll to position [1783, 0]
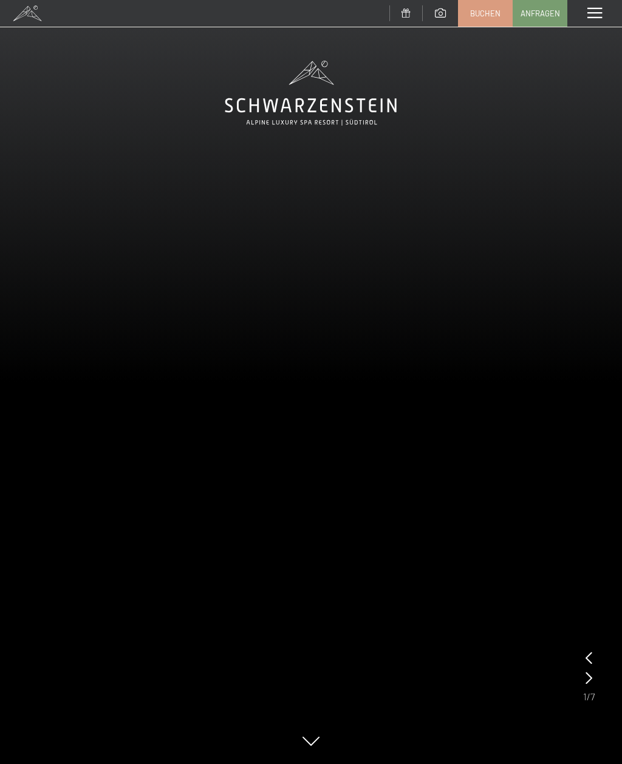
click at [597, 11] on span at bounding box center [594, 13] width 15 height 11
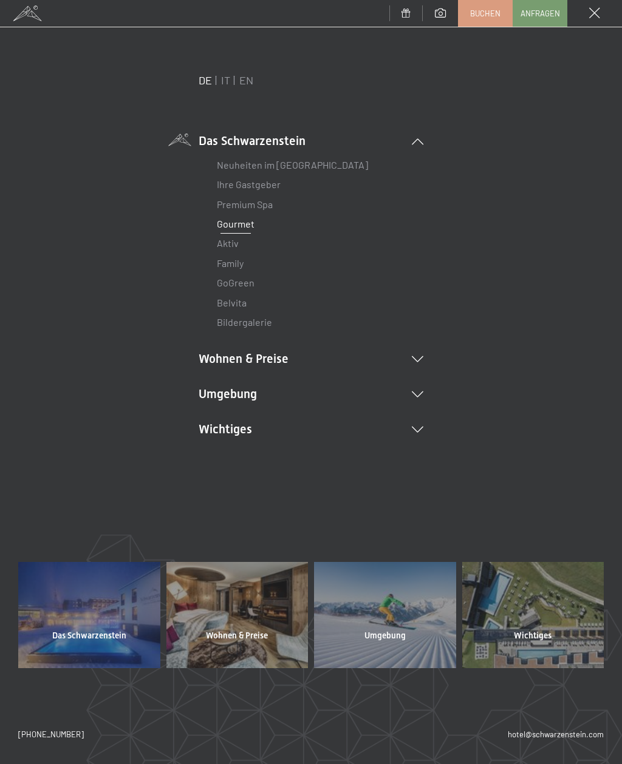
click at [241, 297] on link "Belvita" at bounding box center [232, 303] width 30 height 12
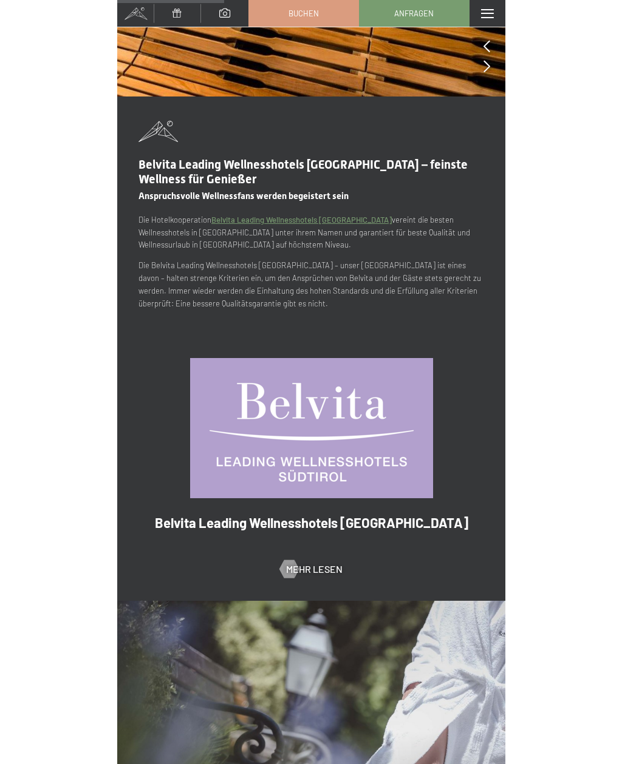
scroll to position [400, 0]
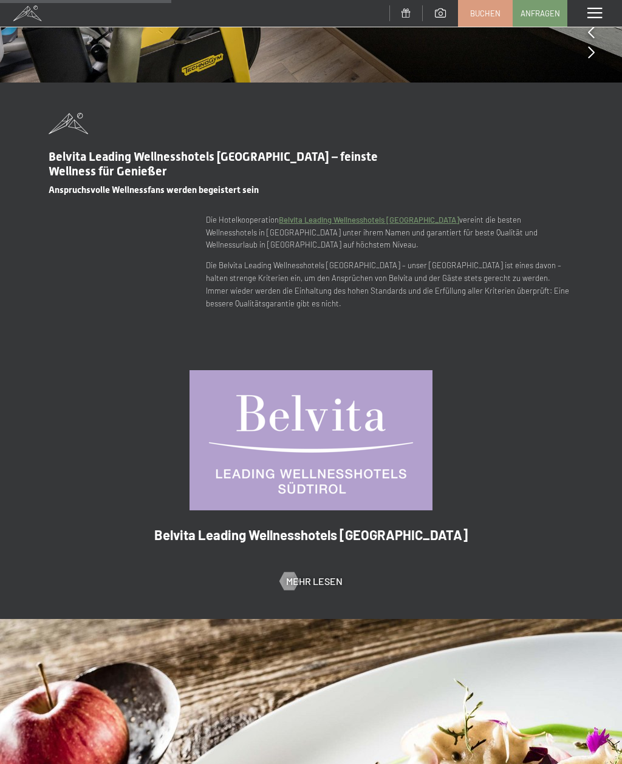
click at [321, 575] on link "Mehr Lesen" at bounding box center [311, 581] width 63 height 13
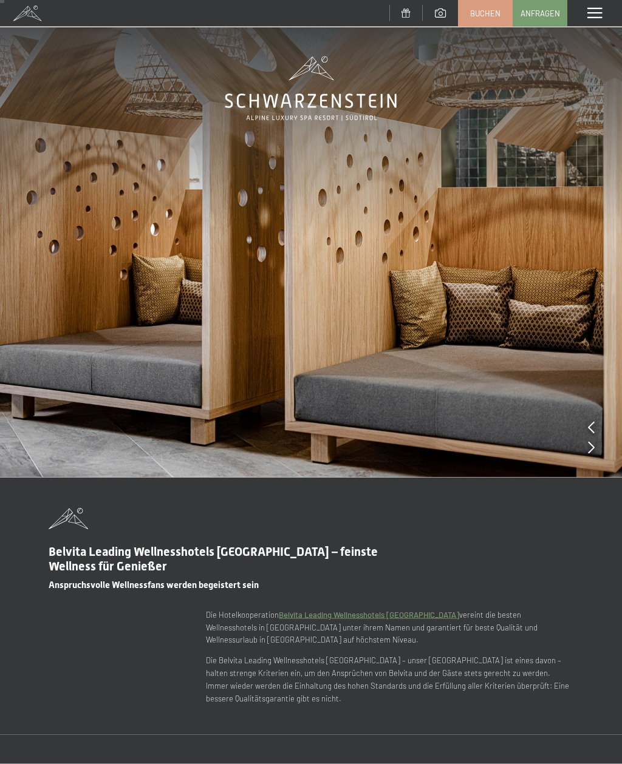
scroll to position [0, 0]
